Goal: Navigation & Orientation: Find specific page/section

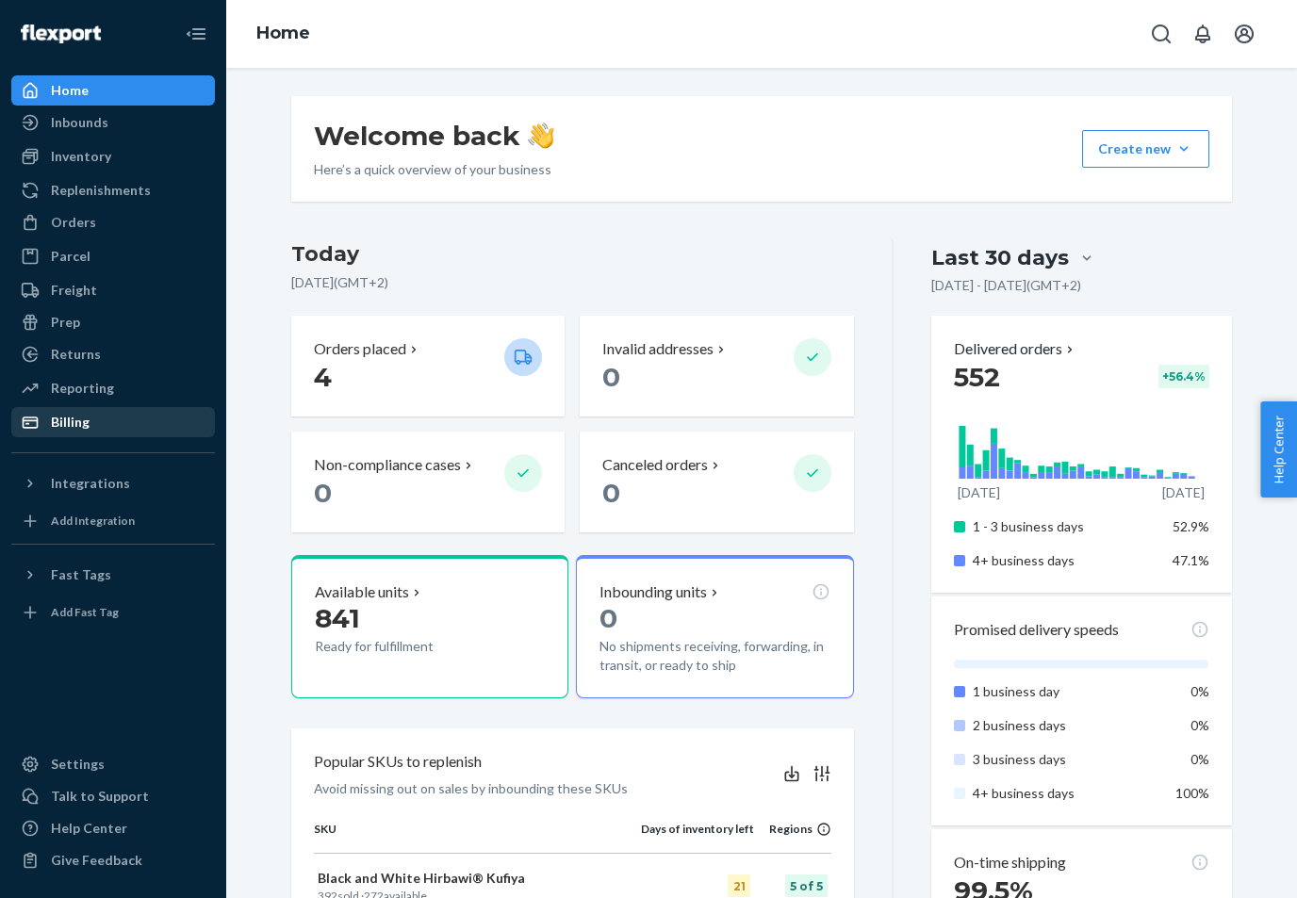
click at [89, 428] on div "Billing" at bounding box center [113, 422] width 200 height 26
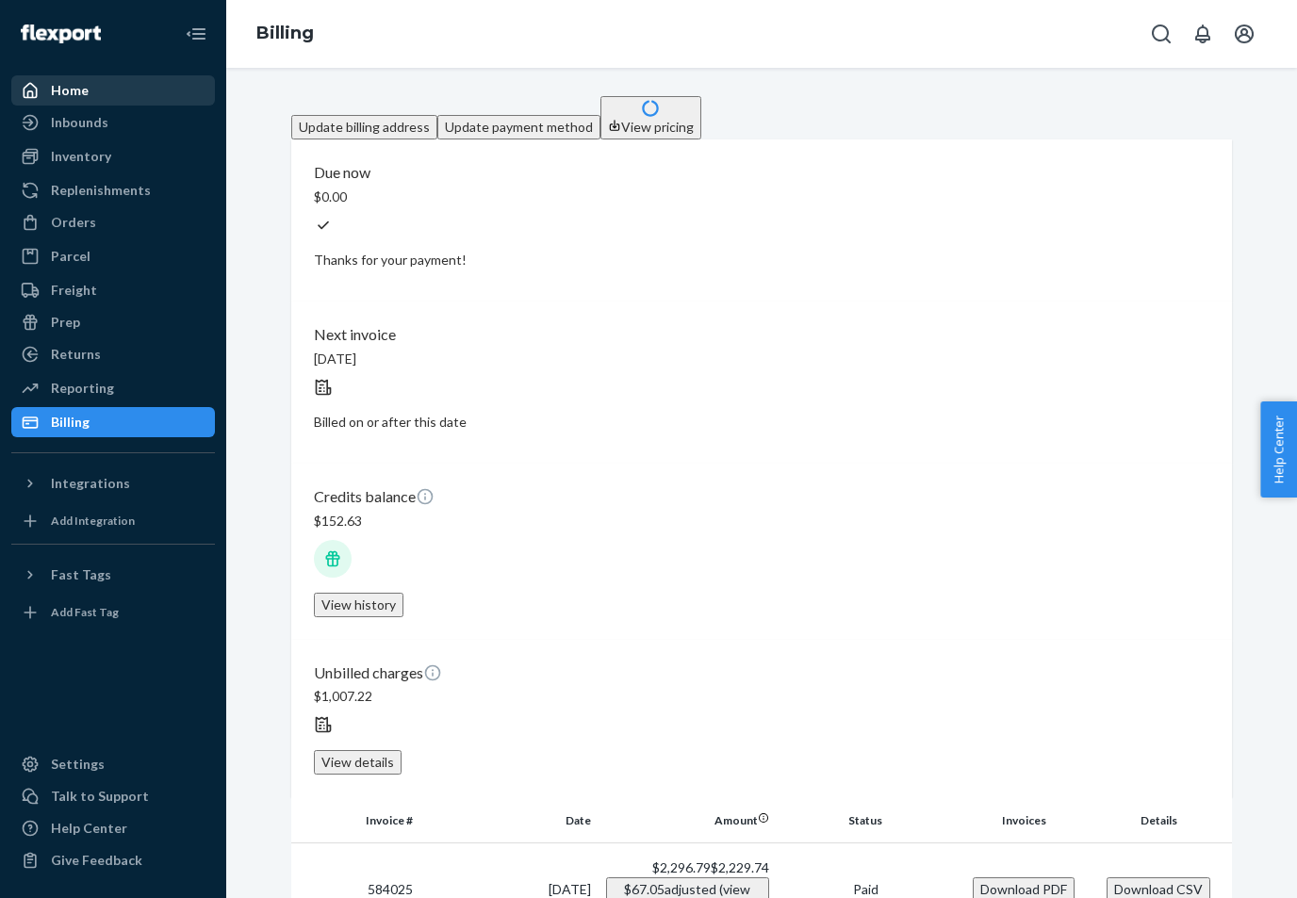
click at [130, 98] on div "Home" at bounding box center [113, 90] width 200 height 26
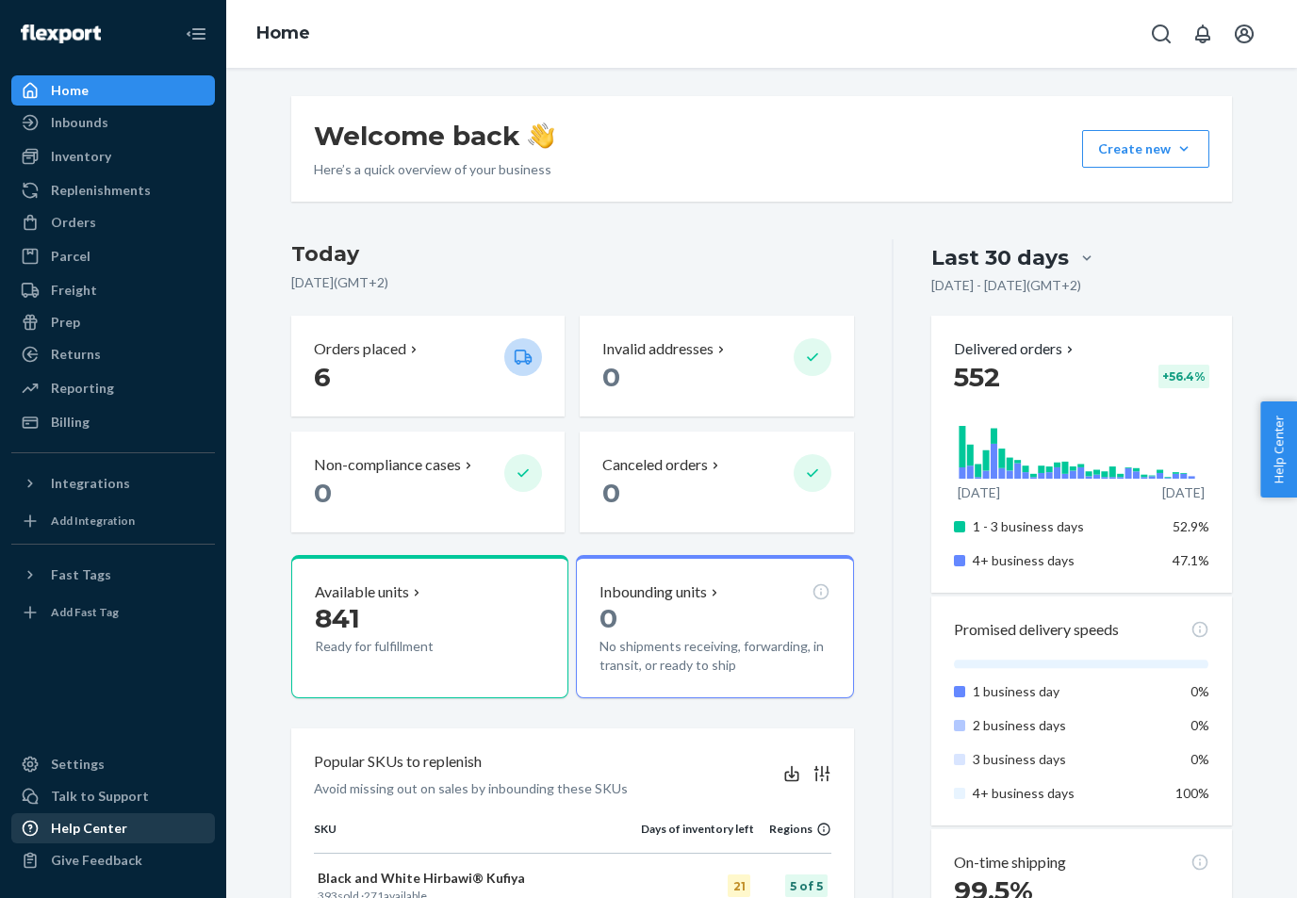
click at [62, 838] on div "Help Center" at bounding box center [89, 828] width 76 height 19
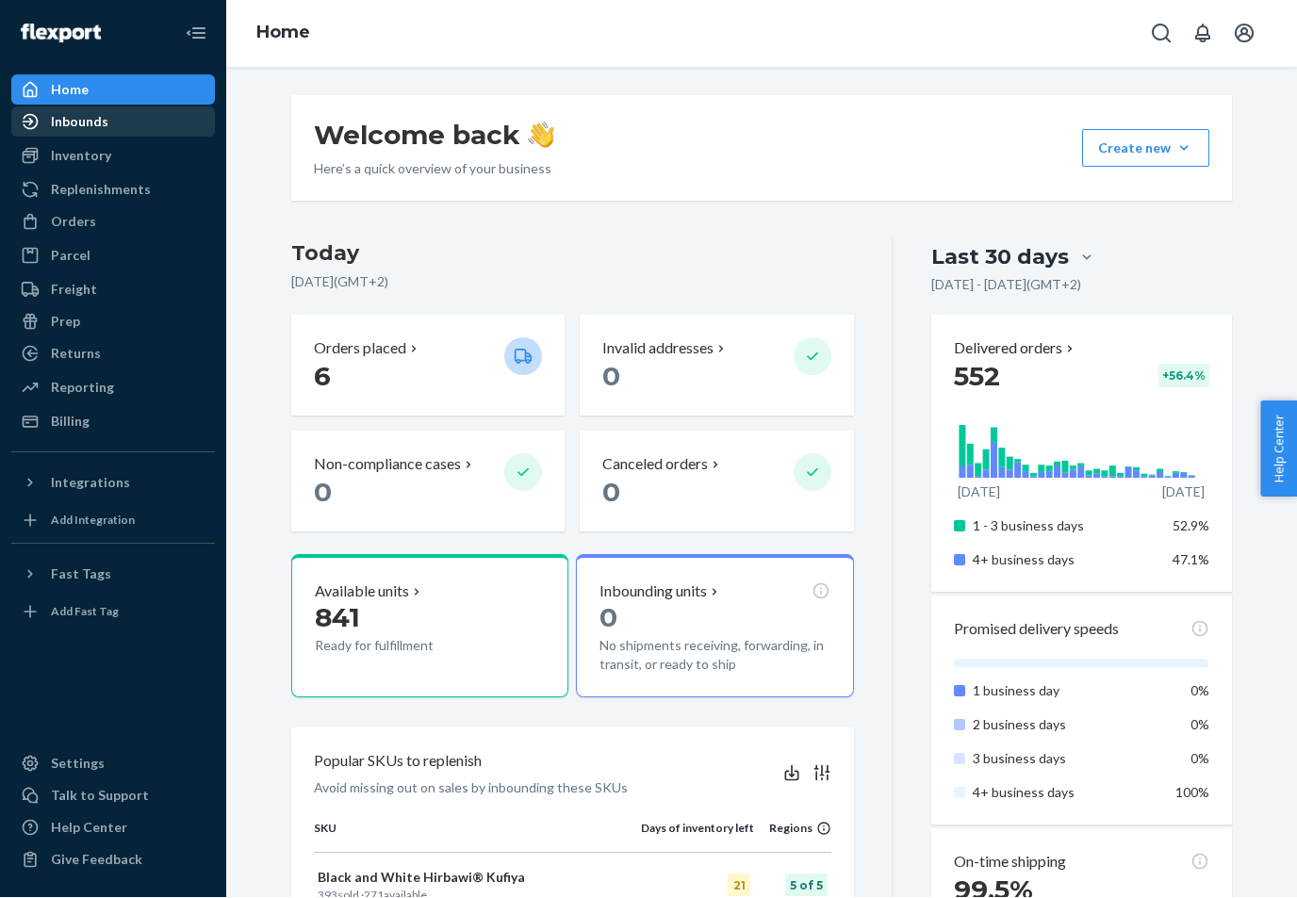
scroll to position [18, 0]
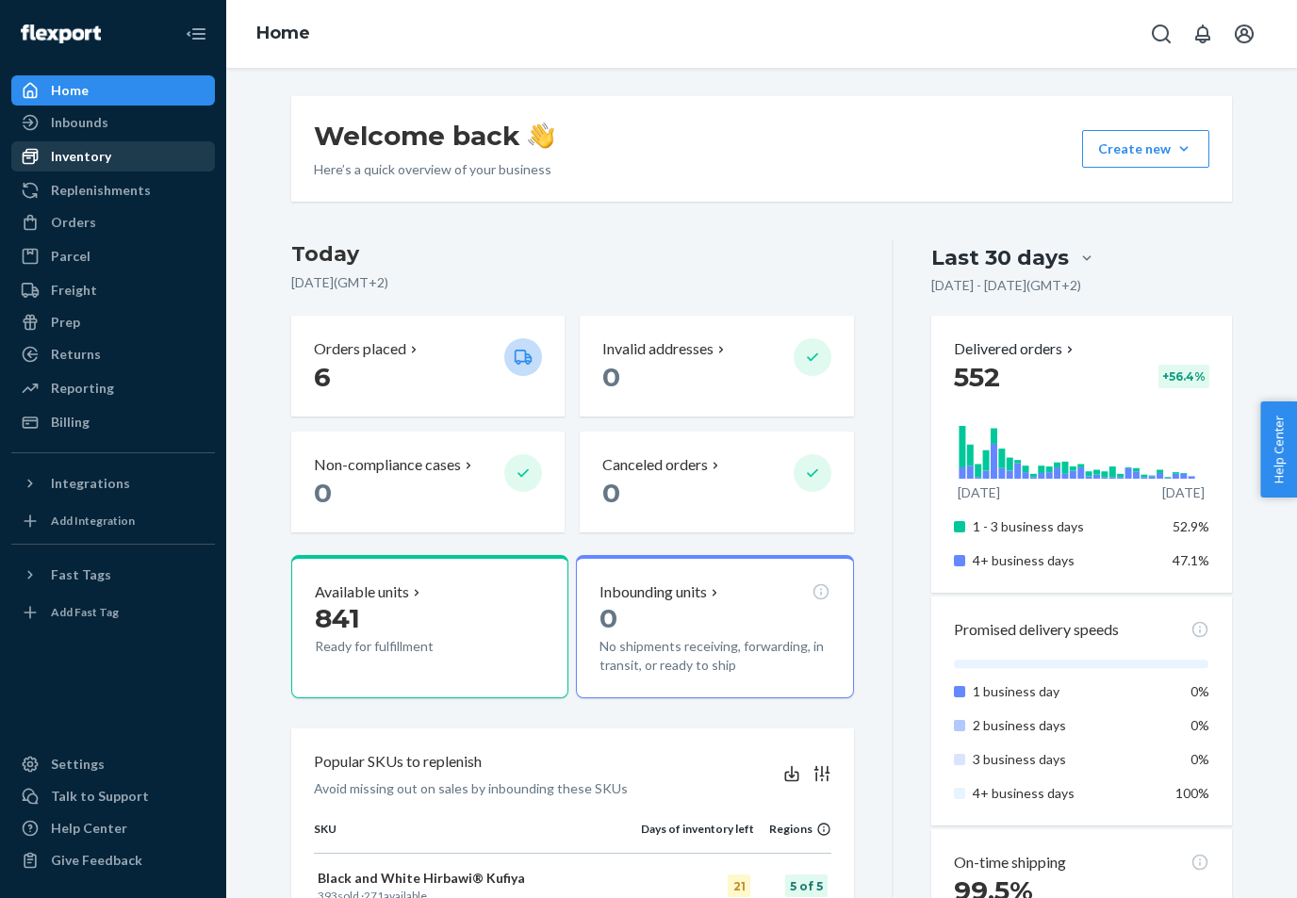
click at [143, 149] on div "Inventory" at bounding box center [113, 156] width 200 height 26
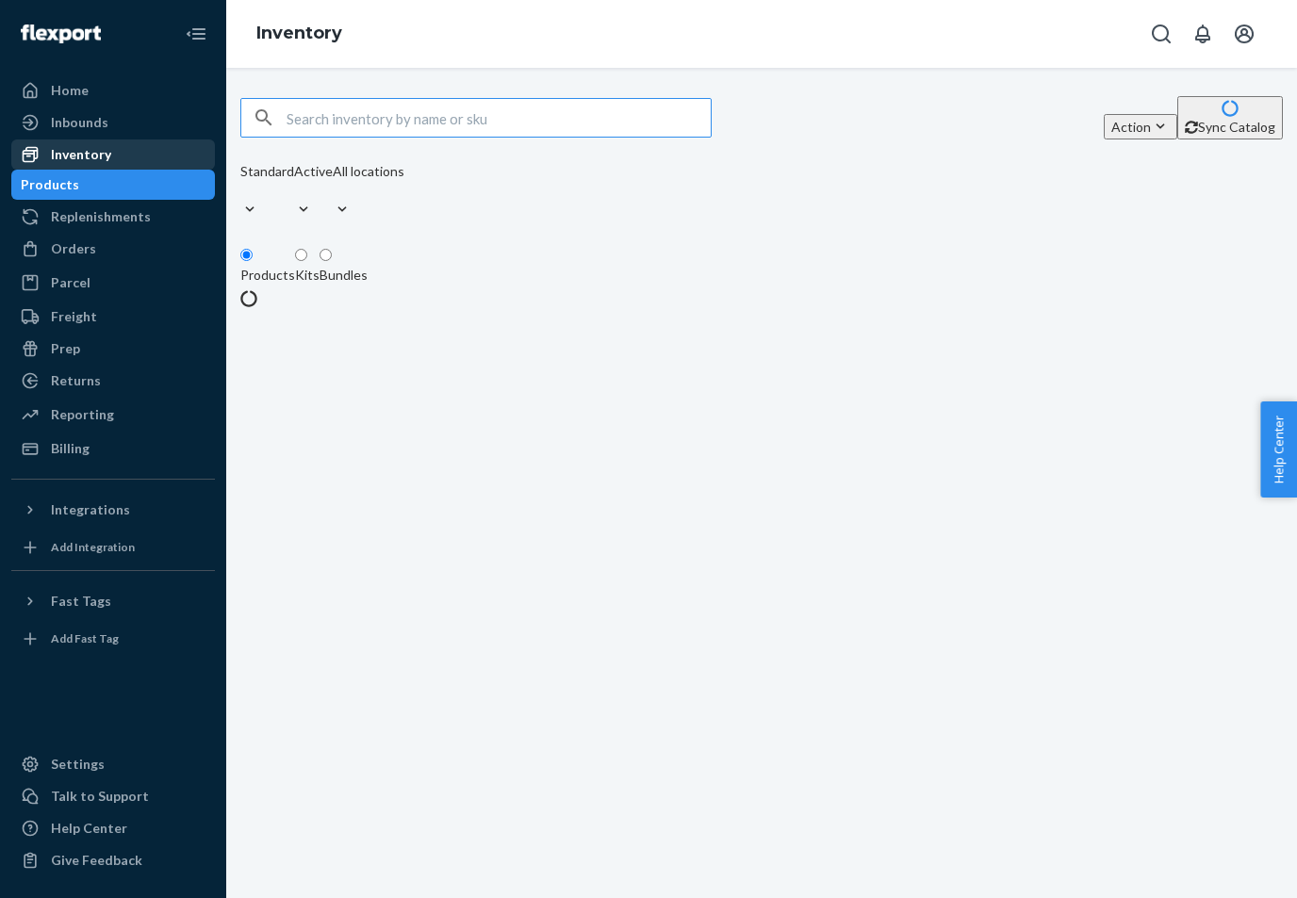
scroll to position [17, 0]
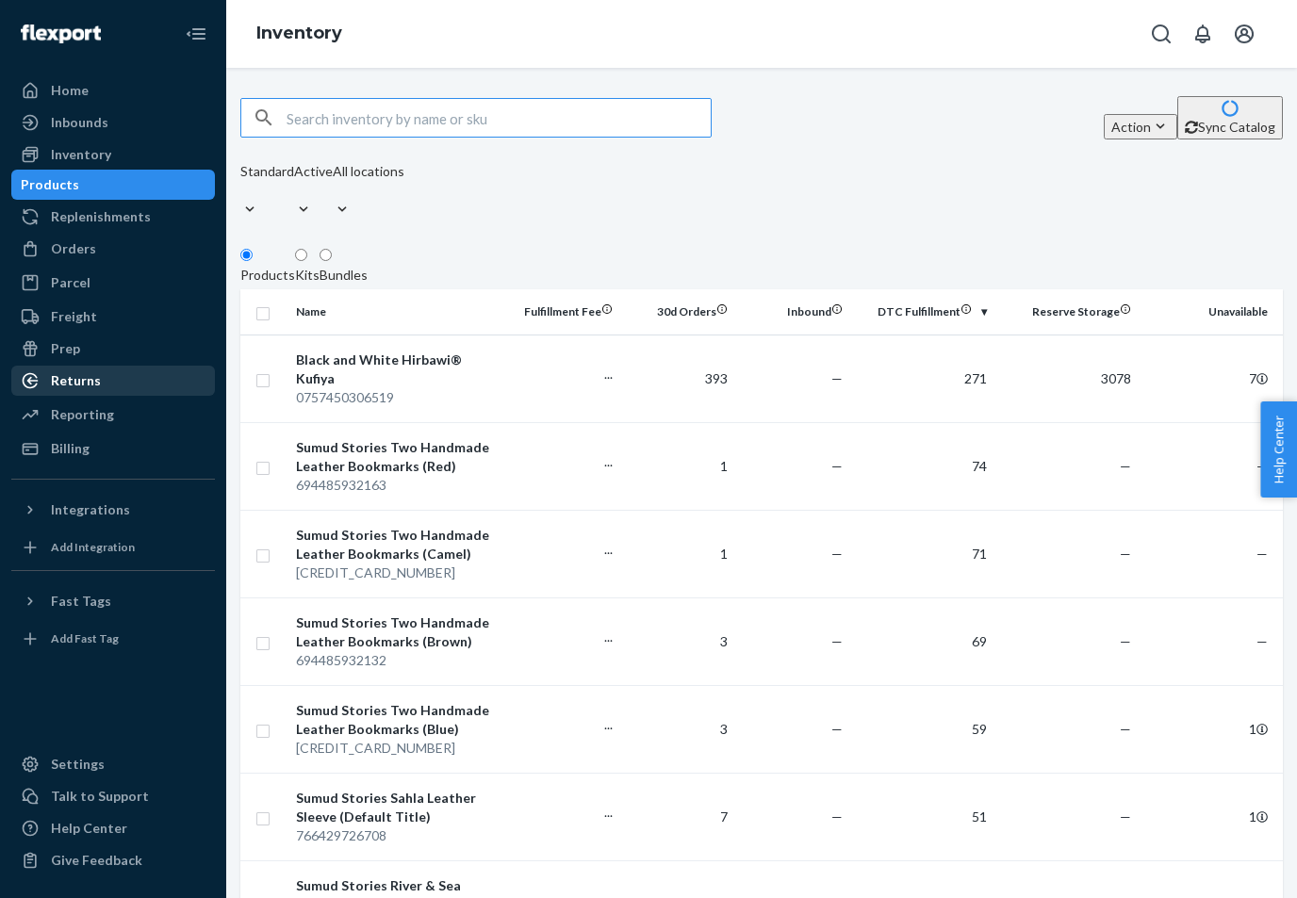
click at [110, 368] on div "Returns" at bounding box center [113, 381] width 200 height 26
